Goal: Task Accomplishment & Management: Manage account settings

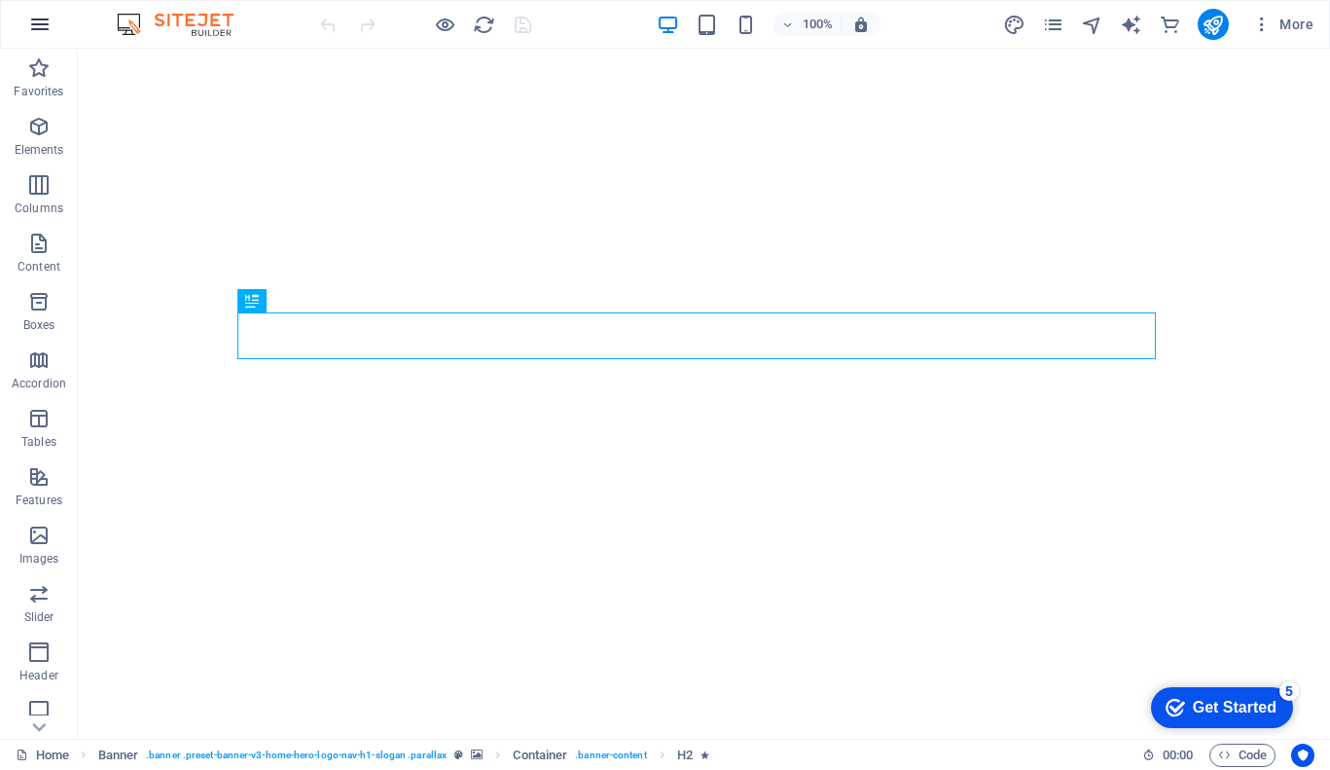
click at [39, 21] on icon "button" at bounding box center [39, 24] width 23 height 23
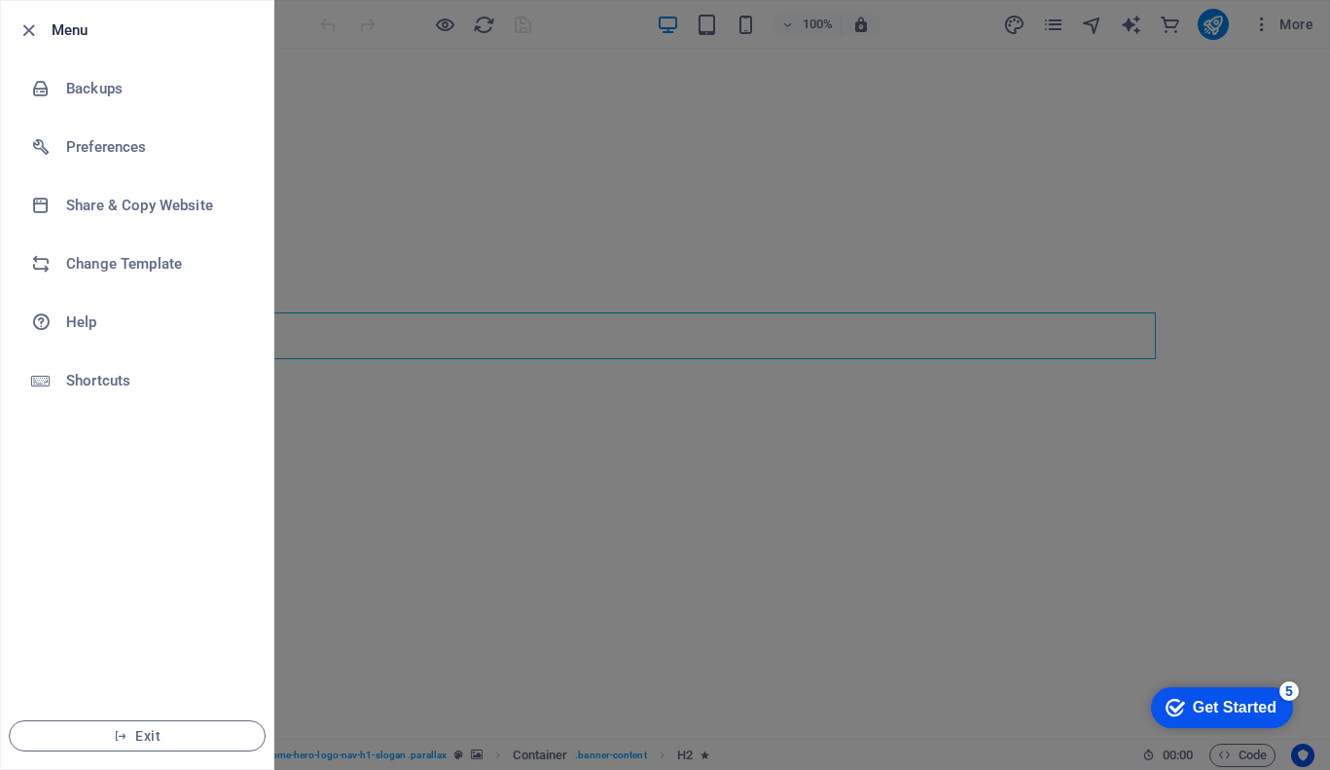
click at [498, 27] on div at bounding box center [665, 385] width 1330 height 770
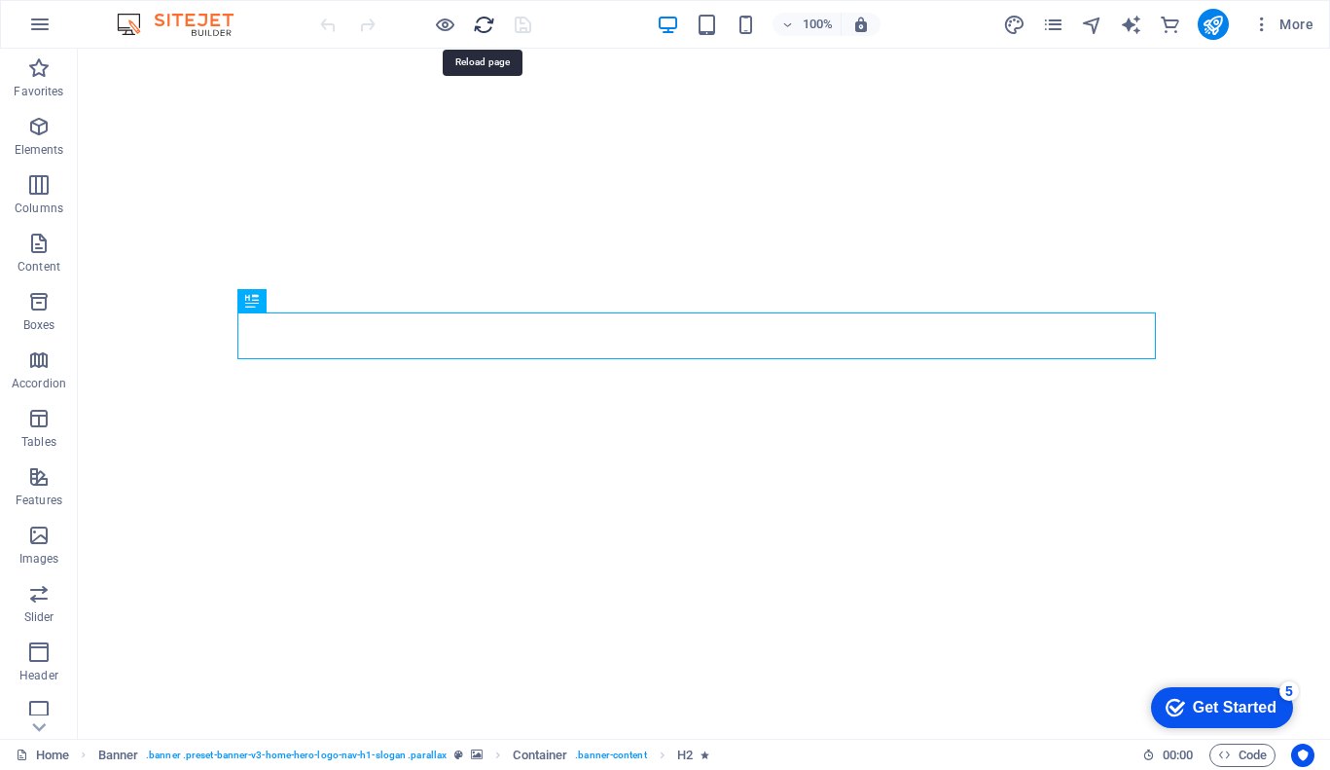
click at [486, 27] on icon "reload" at bounding box center [484, 25] width 22 height 22
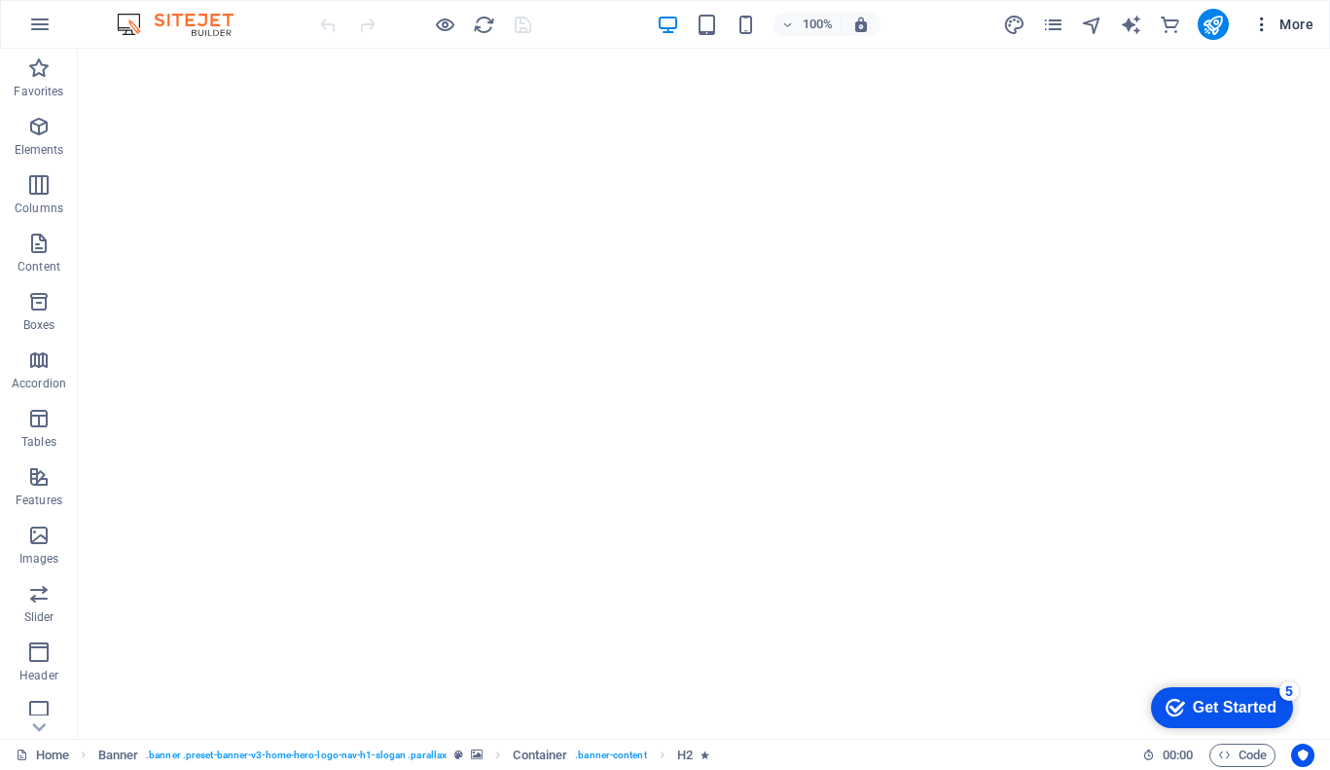
click at [1264, 27] on icon "button" at bounding box center [1261, 24] width 19 height 19
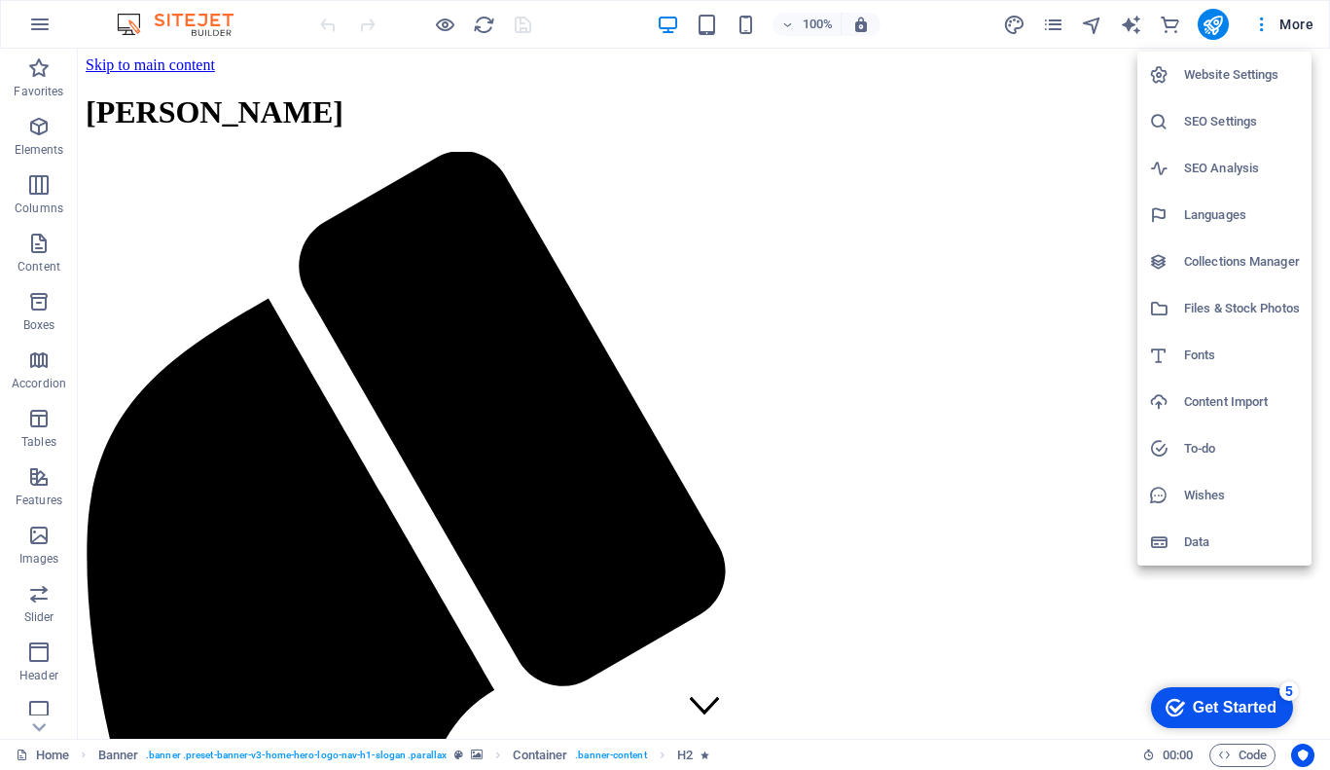
click at [1248, 82] on h6 "Website Settings" at bounding box center [1242, 74] width 116 height 23
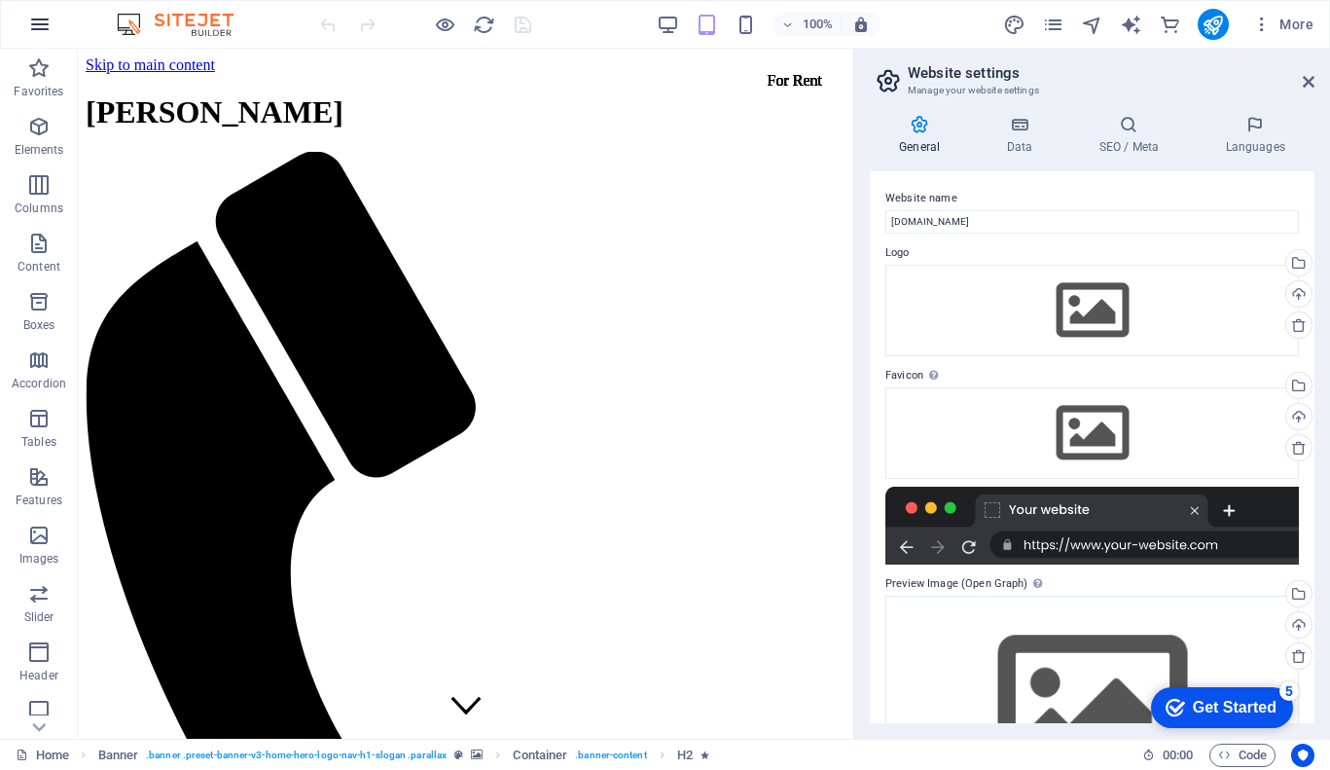
click at [49, 26] on icon "button" at bounding box center [39, 24] width 23 height 23
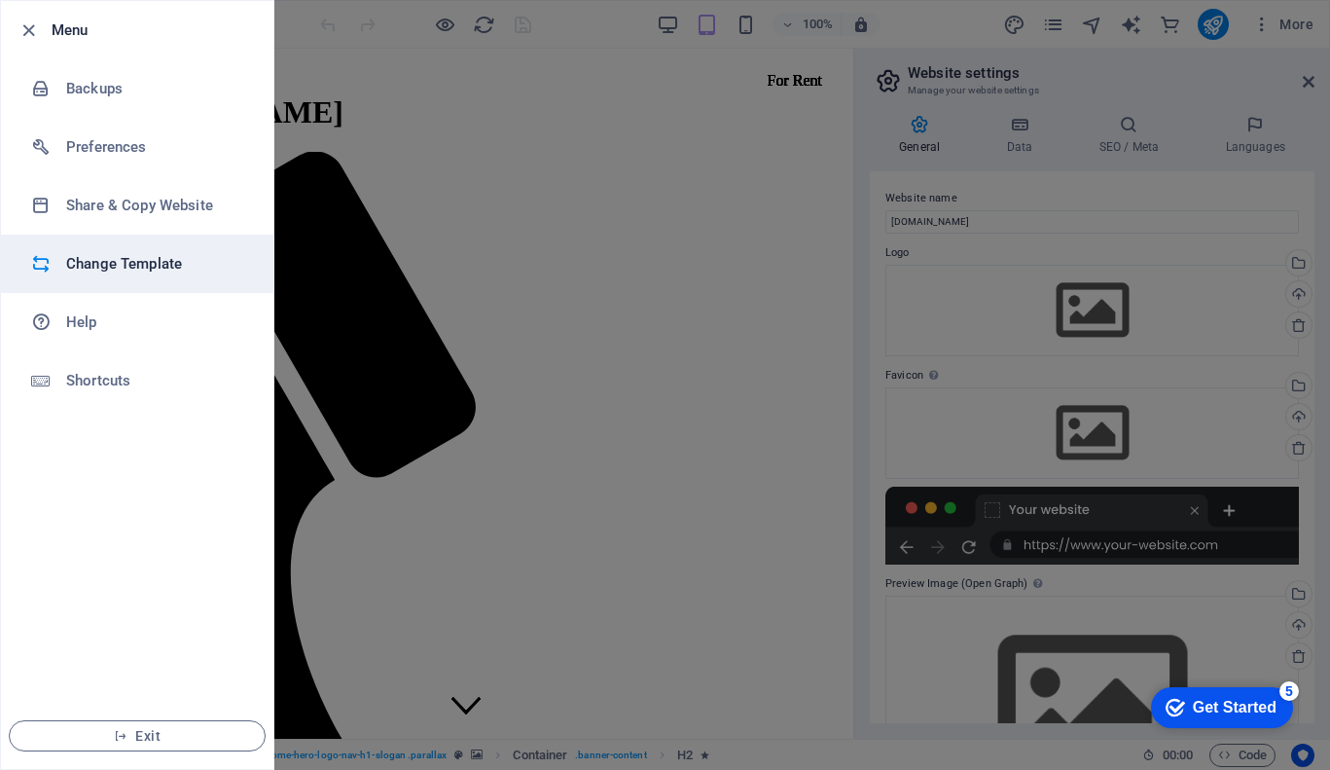
click at [175, 261] on h6 "Change Template" at bounding box center [156, 263] width 180 height 23
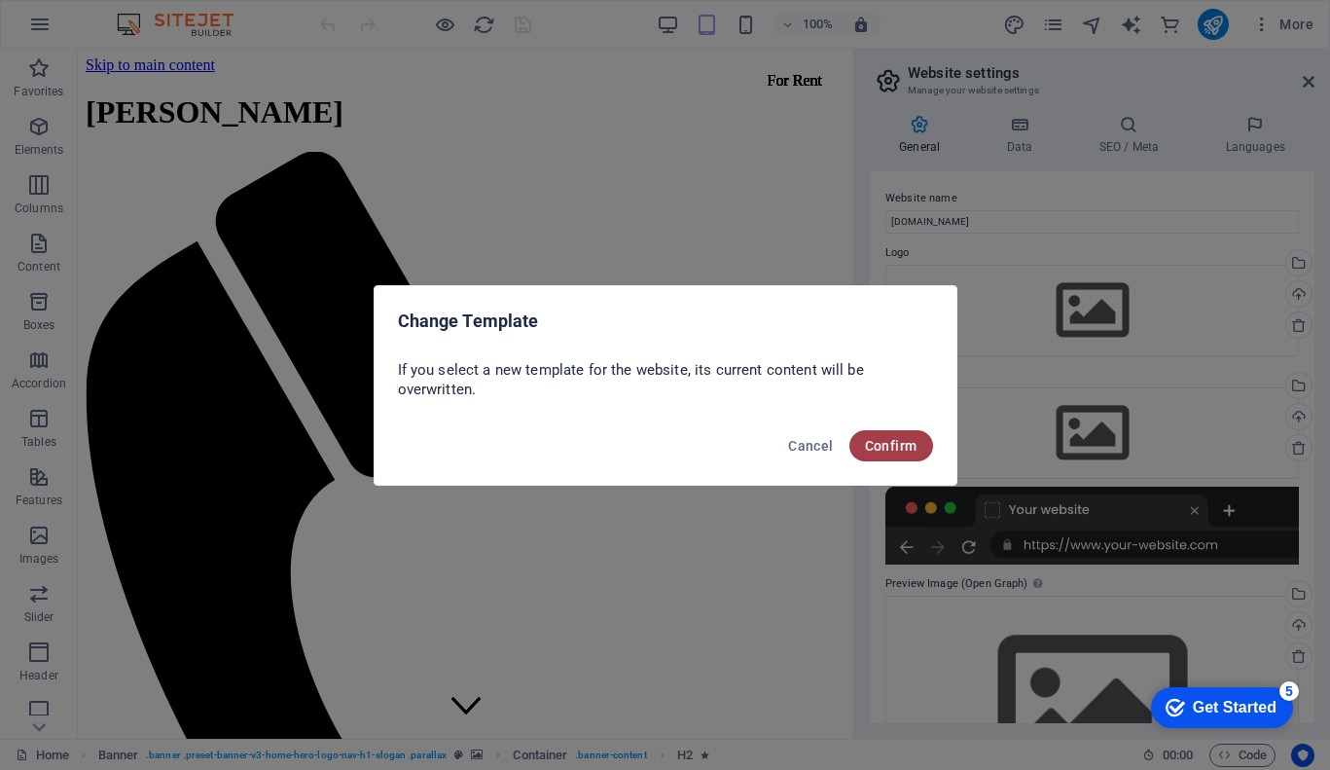
click at [897, 441] on span "Confirm" at bounding box center [891, 446] width 53 height 16
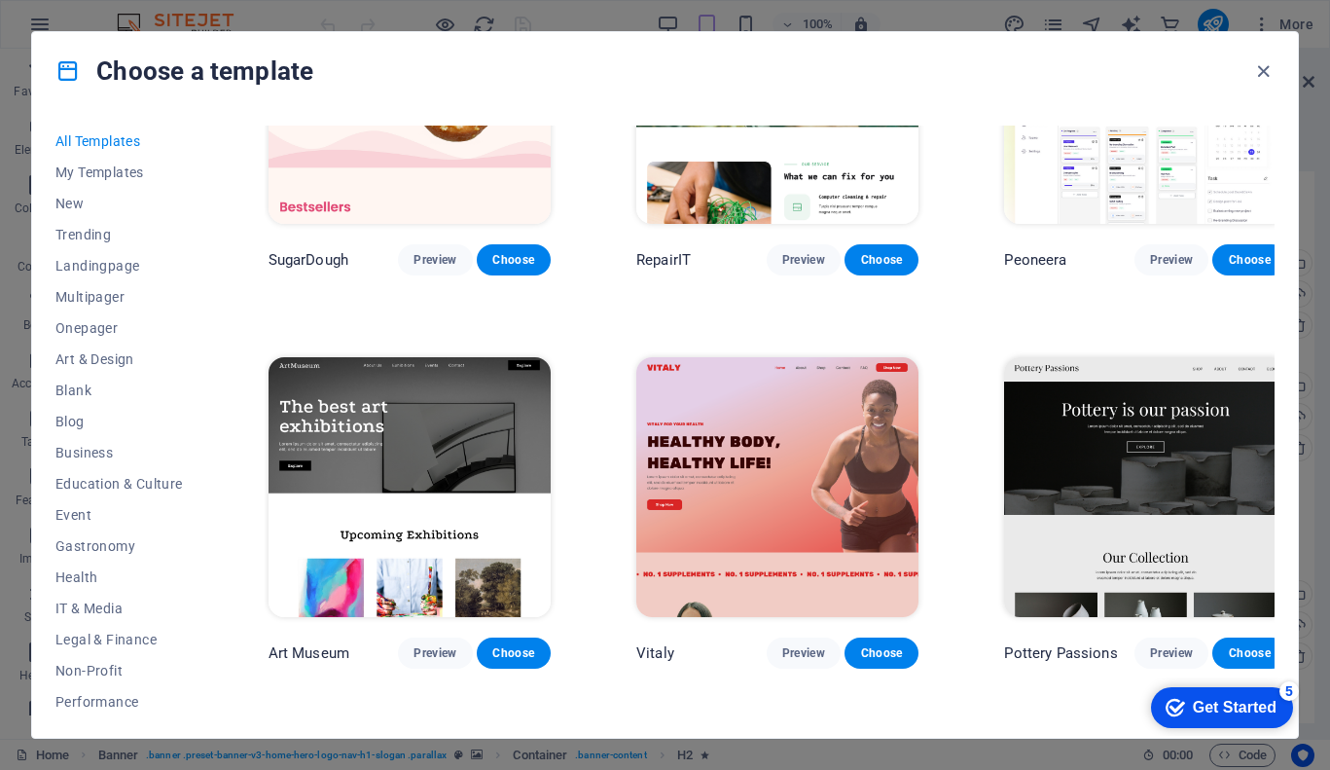
scroll to position [167, 0]
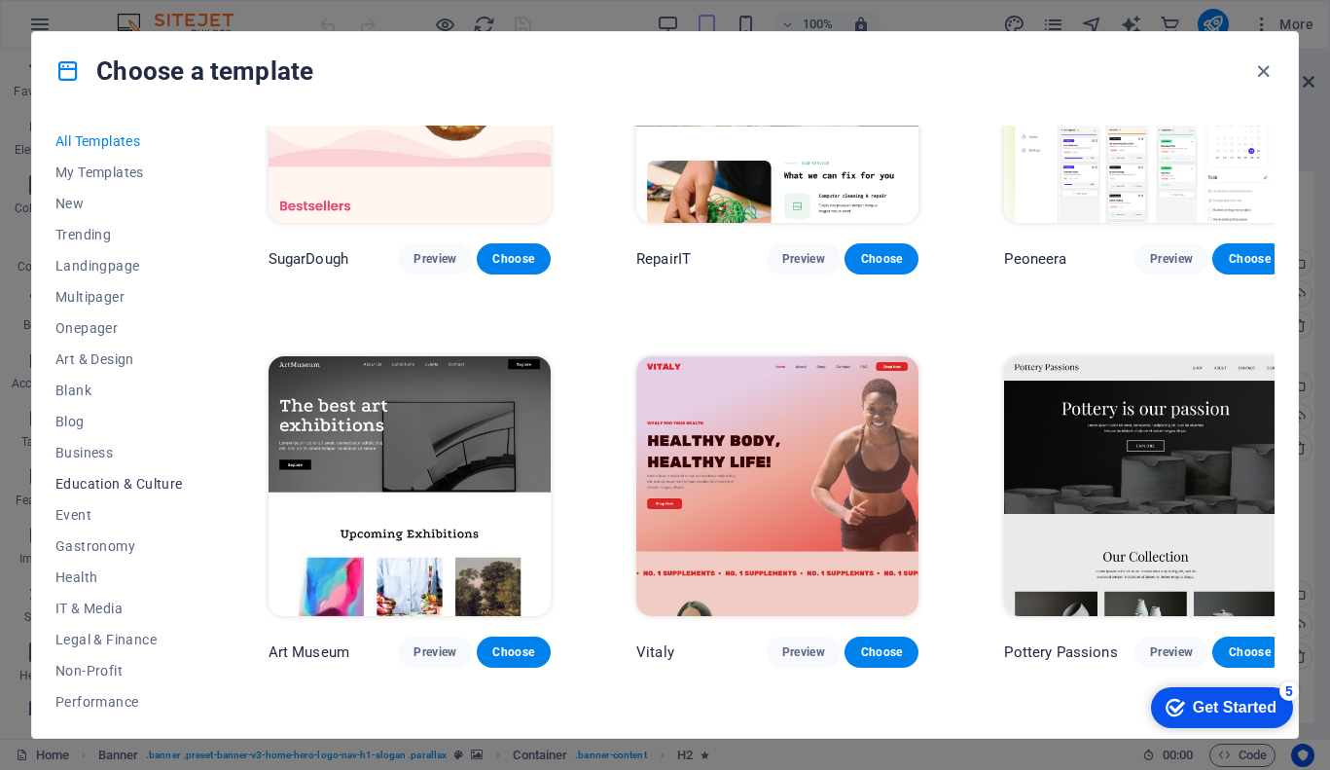
click at [140, 476] on span "Education & Culture" at bounding box center [118, 484] width 127 height 16
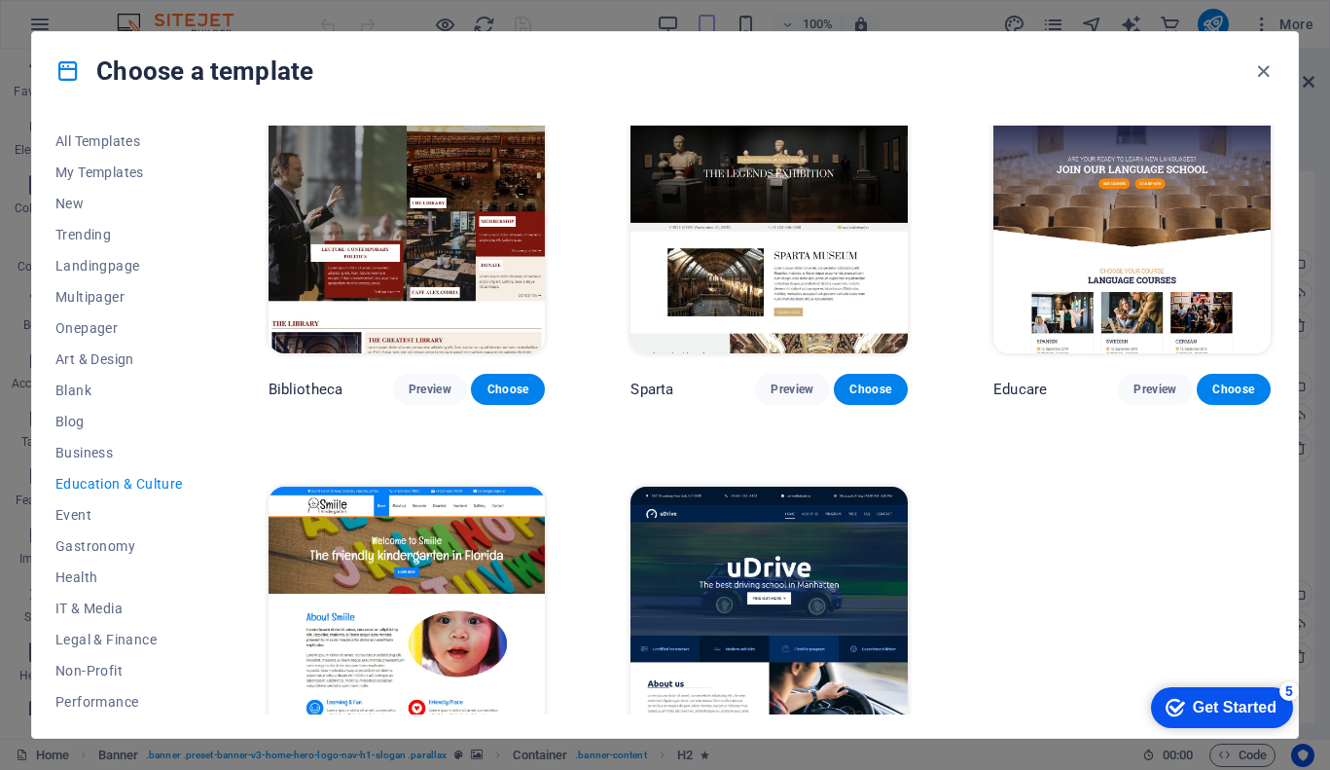
scroll to position [432, 0]
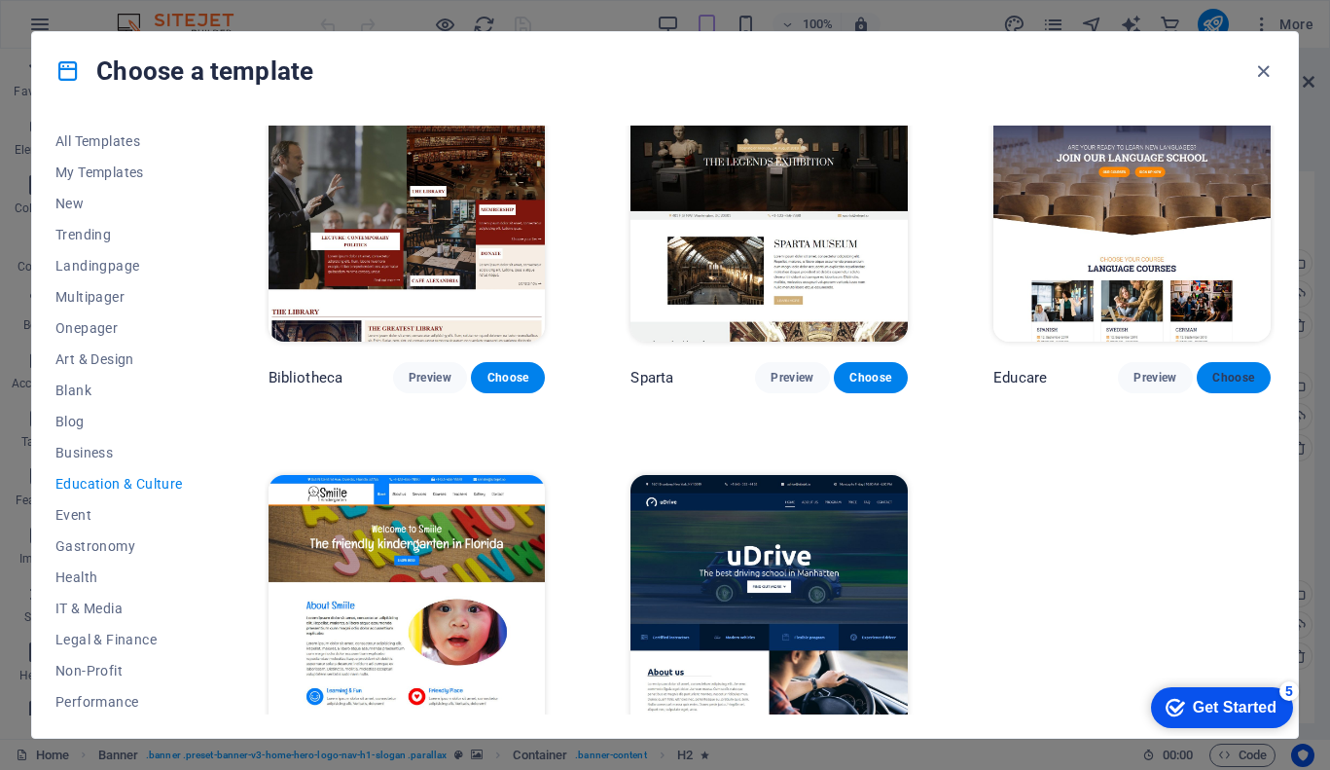
click at [1248, 377] on span "Choose" at bounding box center [1233, 378] width 43 height 16
